Goal: Transaction & Acquisition: Purchase product/service

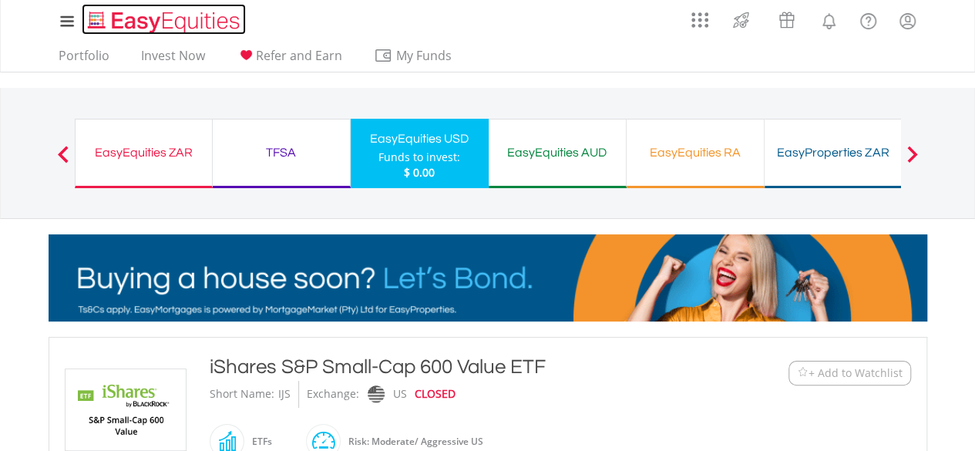
click at [152, 24] on img "Home page" at bounding box center [165, 21] width 161 height 25
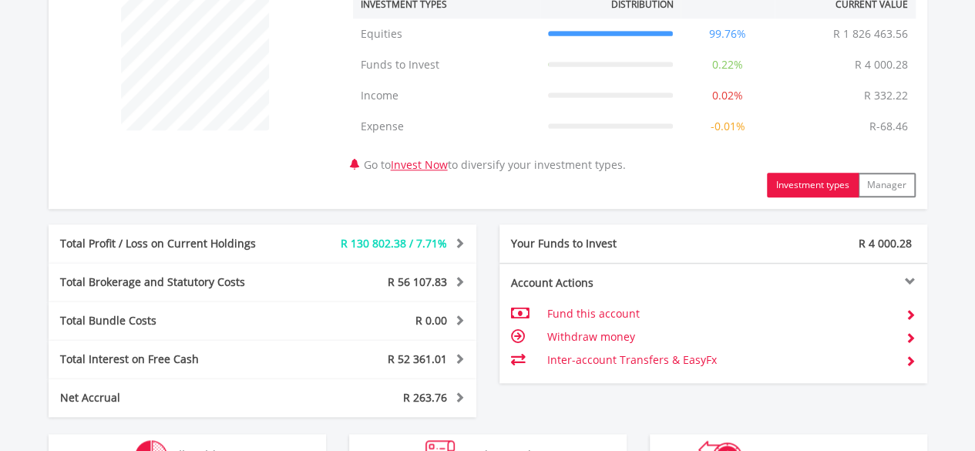
scroll to position [912, 0]
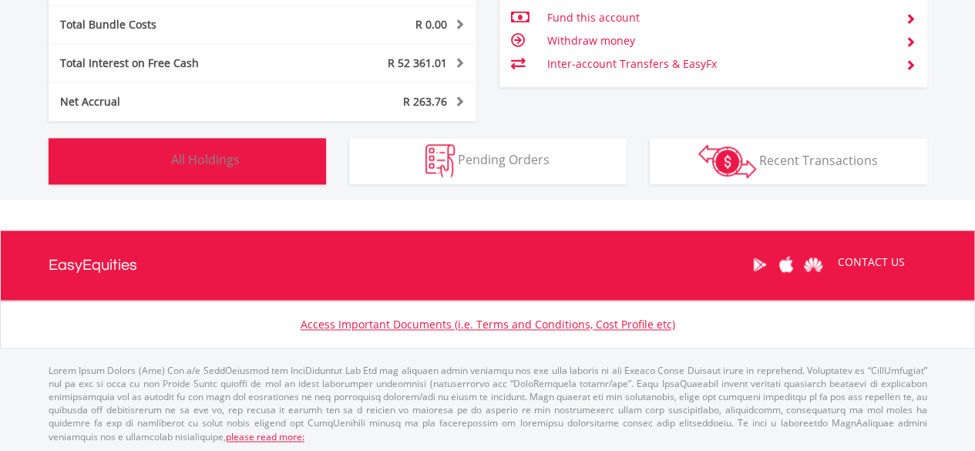
click at [206, 164] on span "All Holdings" at bounding box center [205, 159] width 69 height 17
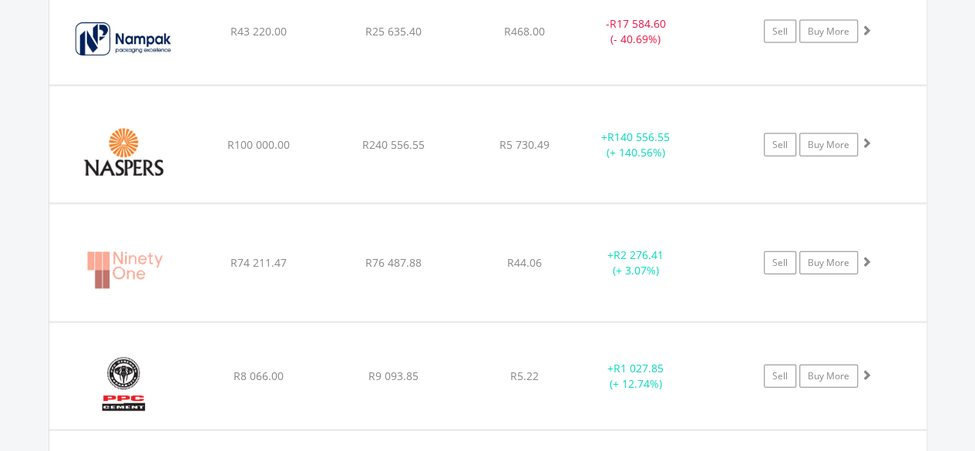
scroll to position [1681, 0]
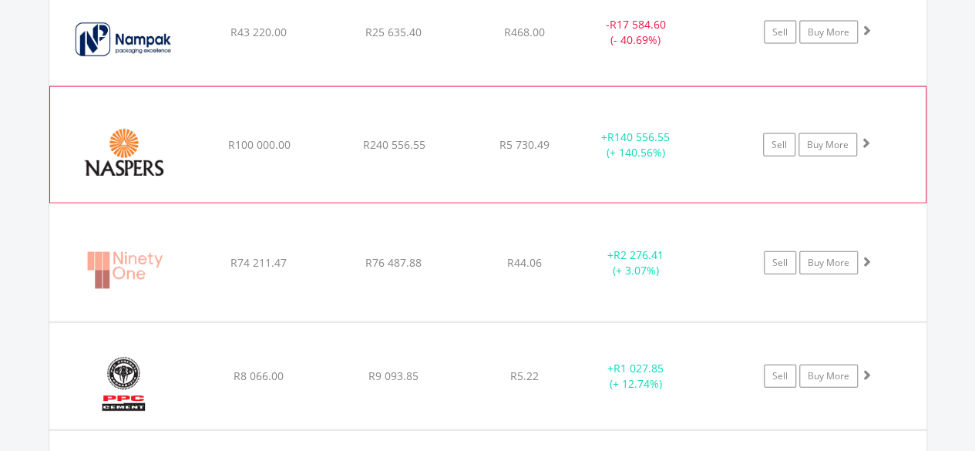
click at [864, 137] on span at bounding box center [865, 142] width 11 height 11
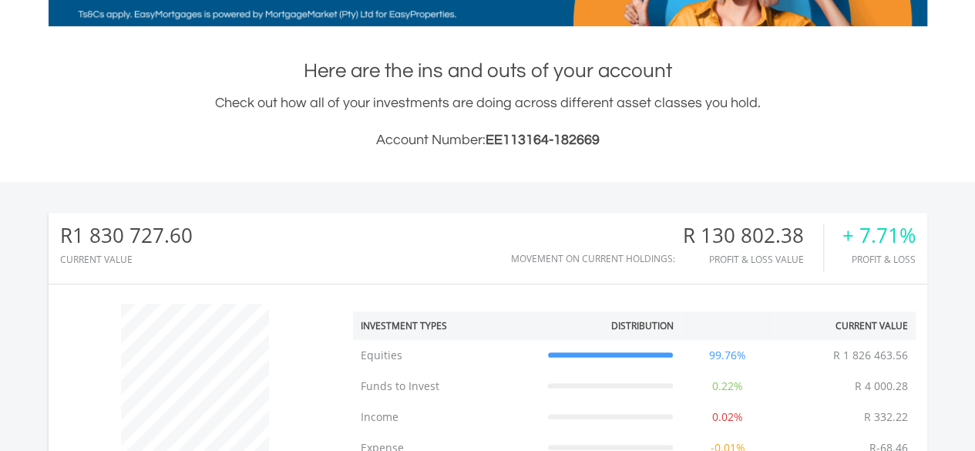
scroll to position [0, 0]
